Goal: Register for event/course

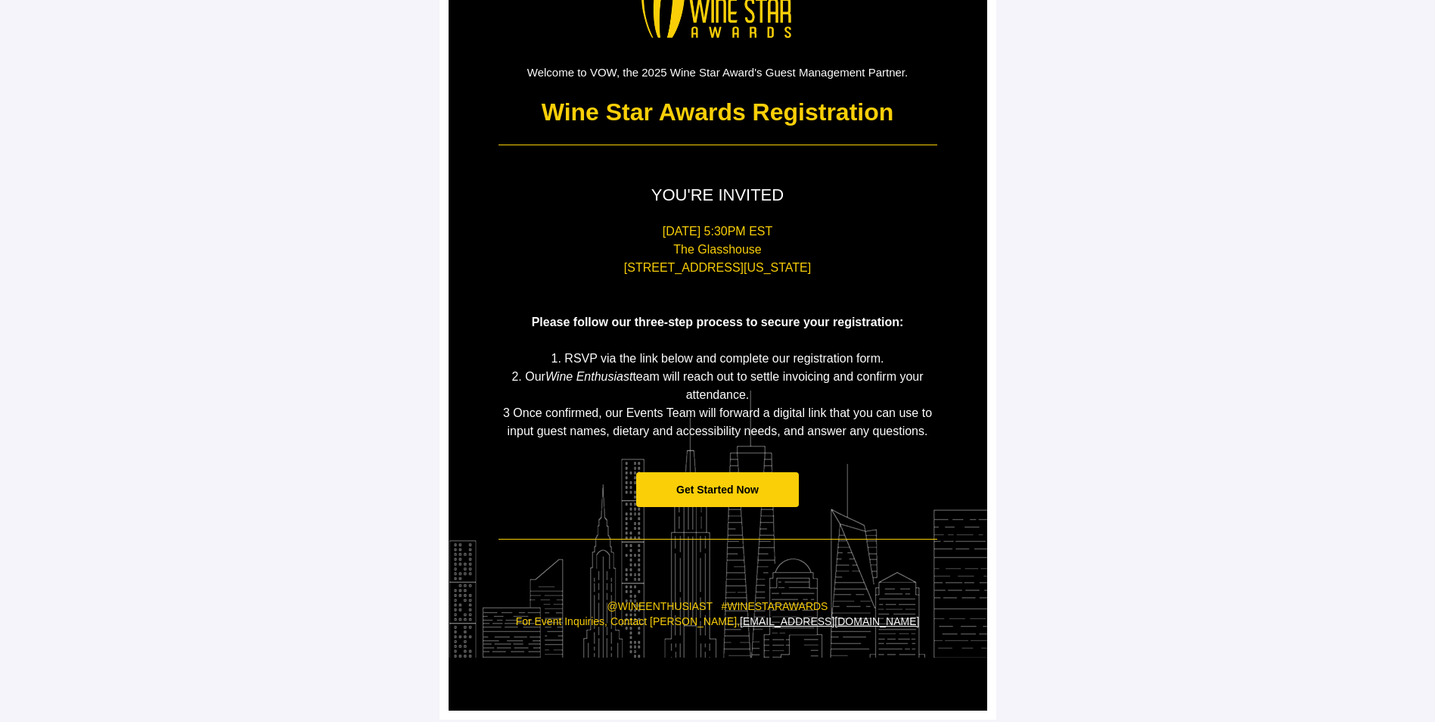
scroll to position [119, 0]
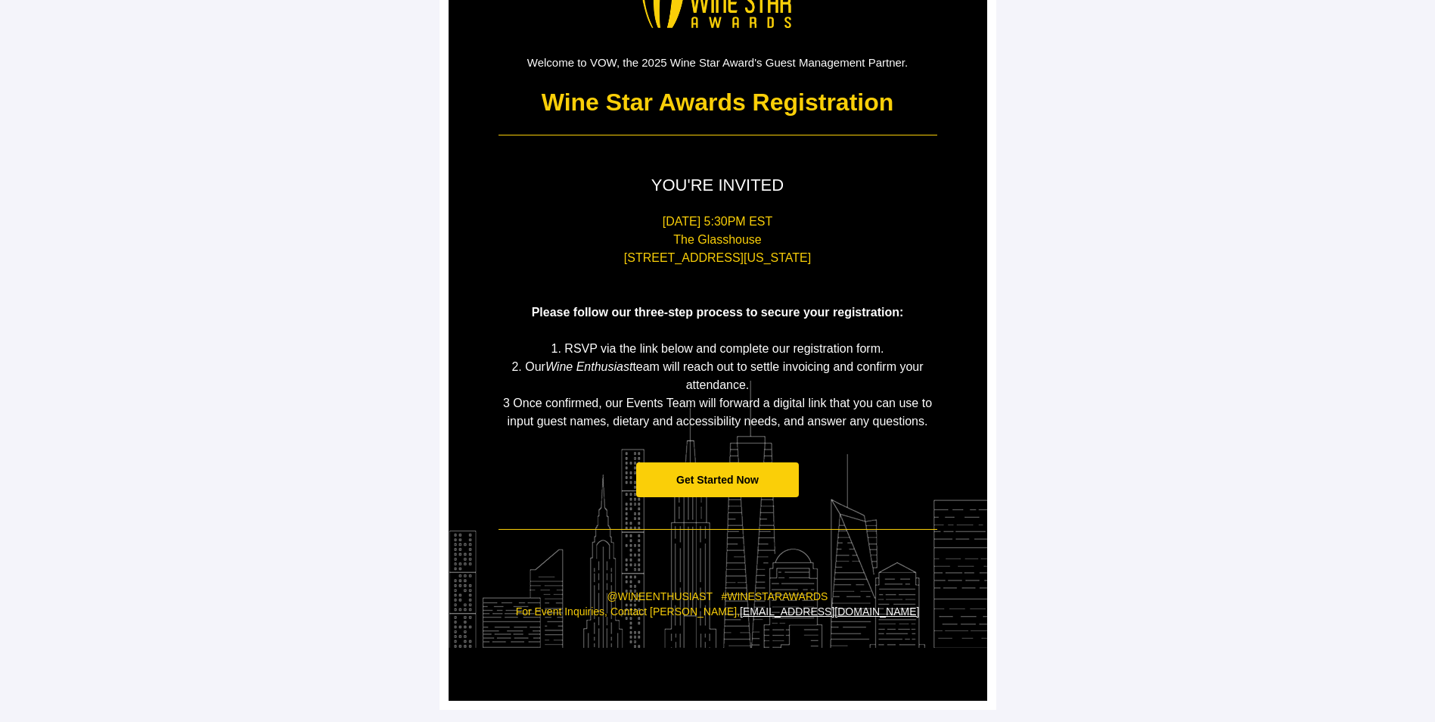
click at [724, 477] on span "Get Started Now" at bounding box center [717, 480] width 82 height 12
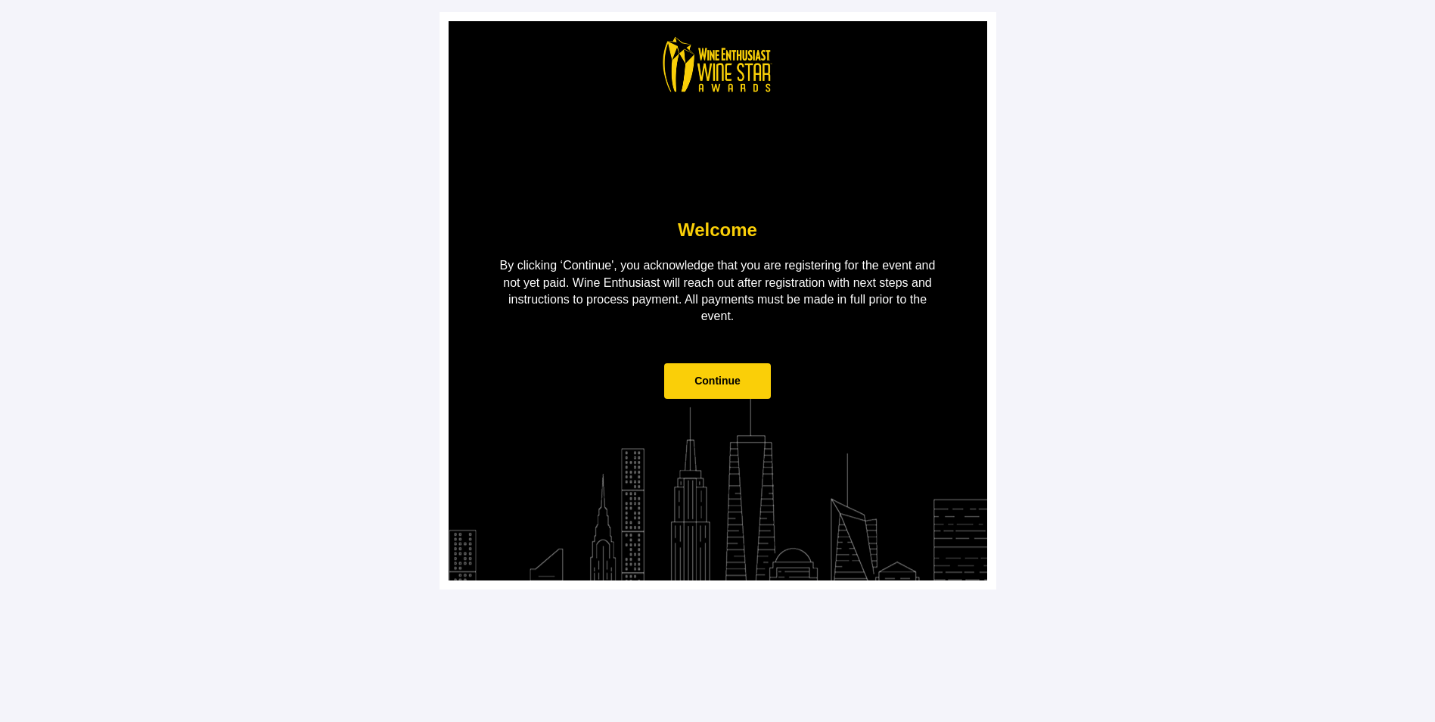
click at [723, 381] on span "Continue" at bounding box center [718, 381] width 46 height 12
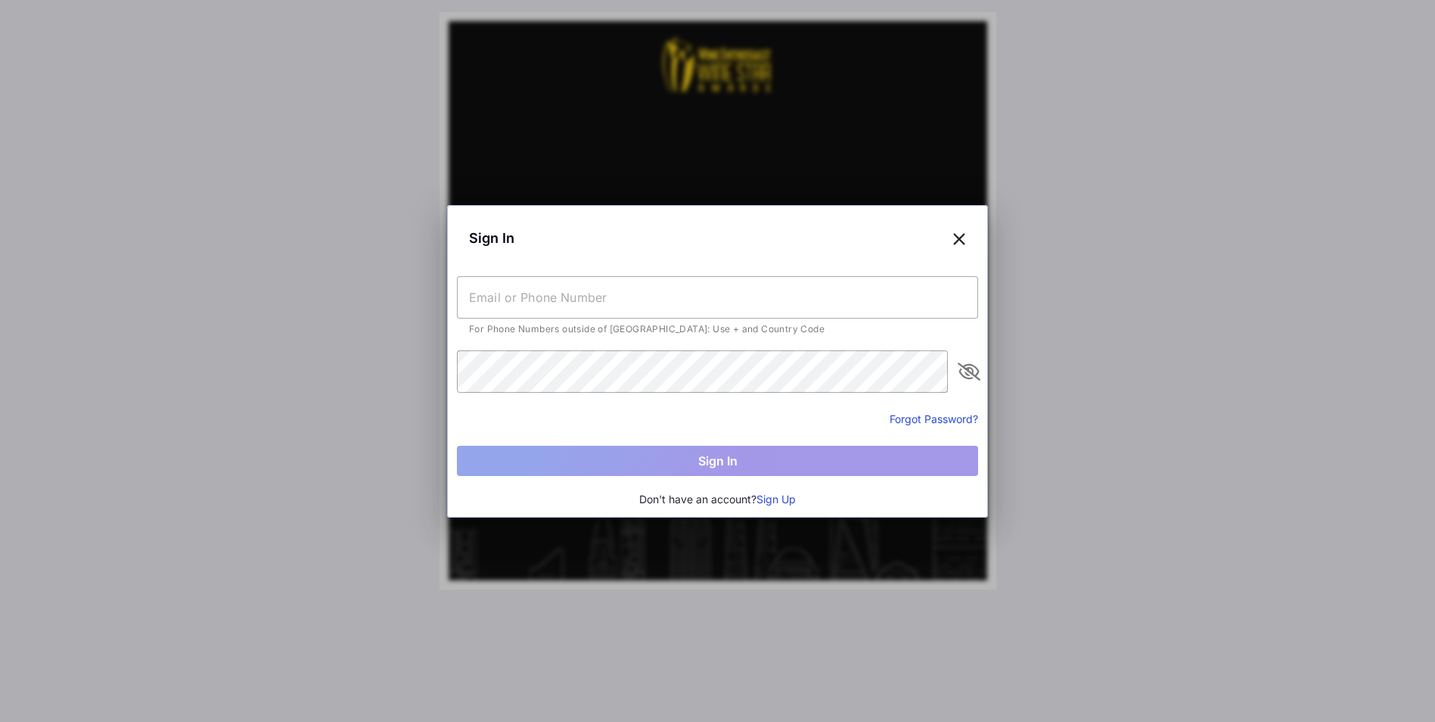
click at [964, 240] on icon at bounding box center [960, 238] width 14 height 22
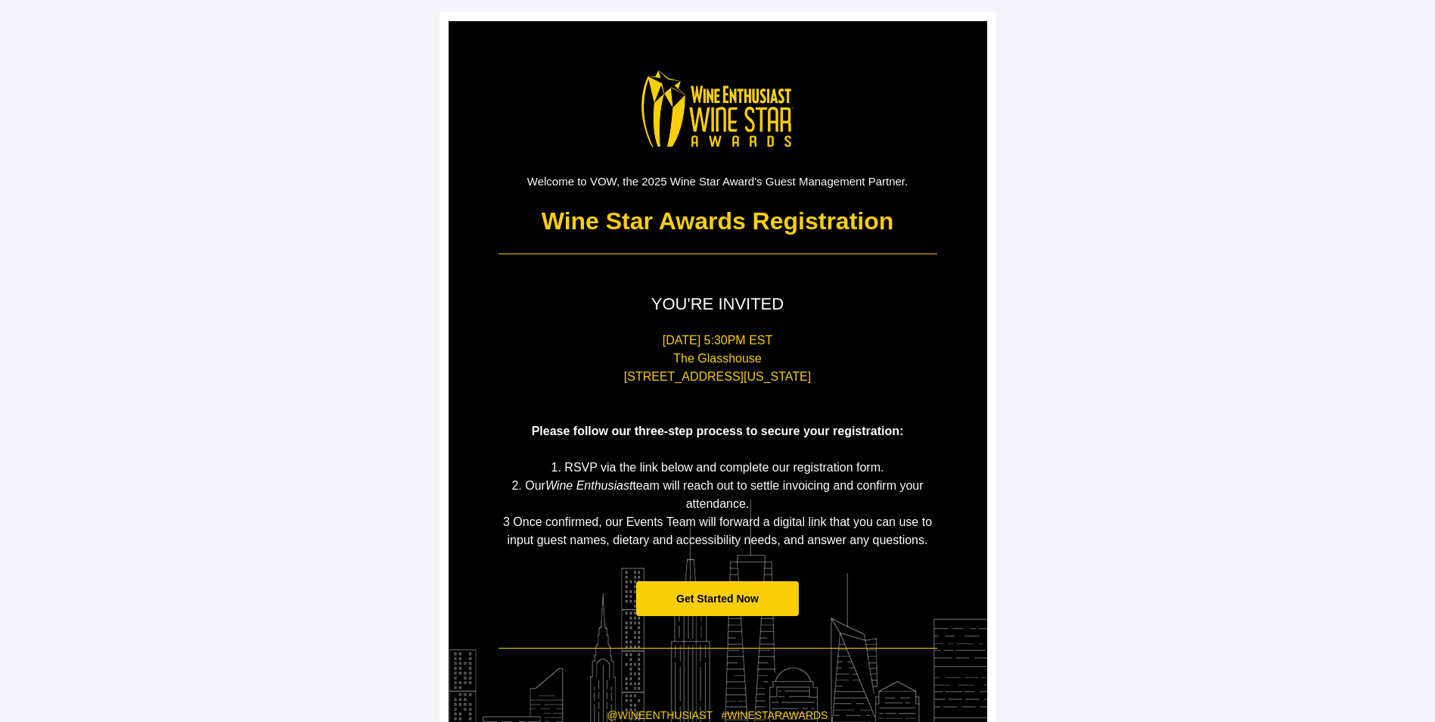
click at [699, 362] on p "The Glasshouse" at bounding box center [718, 359] width 439 height 18
drag, startPoint x: 666, startPoint y: 358, endPoint x: 829, endPoint y: 385, distance: 165.7
click at [829, 385] on div "Monday, January 26, 2026 5:30PM EST The Glasshouse 660 12th Avenue, New York, N…" at bounding box center [718, 440] width 439 height 218
copy div "The Glasshouse 660 12th Avenue, New York, NY 10019"
